Goal: Information Seeking & Learning: Learn about a topic

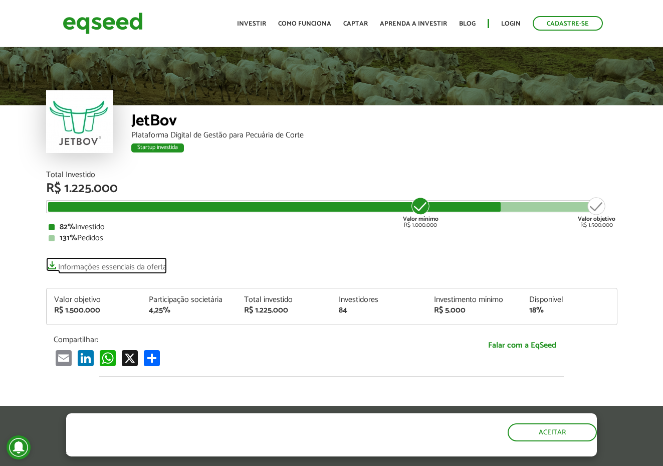
click at [115, 268] on link "Informações essenciais da oferta" at bounding box center [106, 264] width 121 height 14
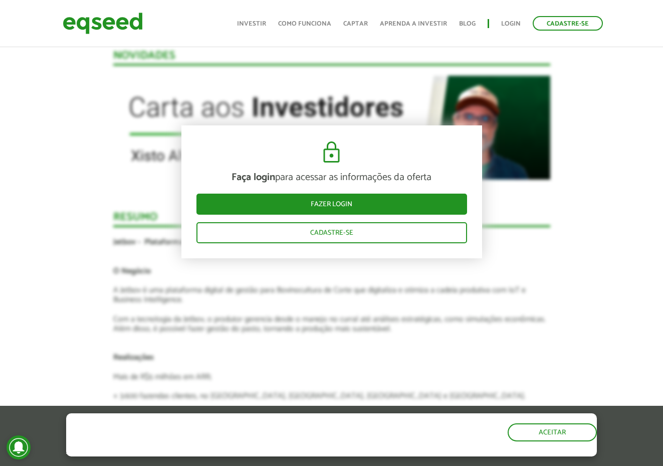
scroll to position [1204, 0]
